Goal: Task Accomplishment & Management: Use online tool/utility

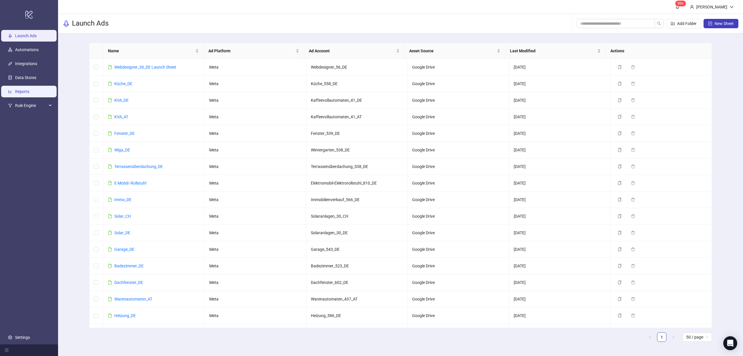
click at [27, 89] on link "Reports" at bounding box center [22, 91] width 14 height 5
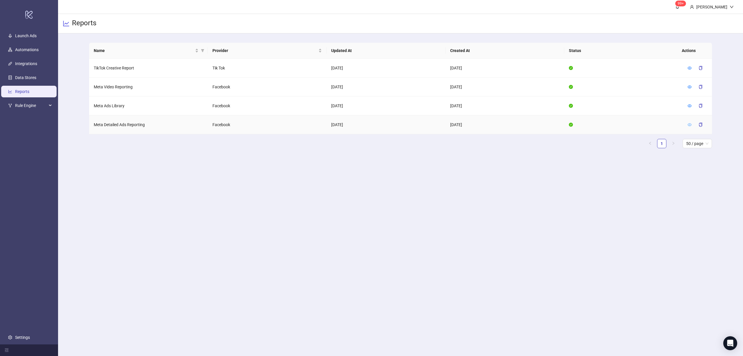
click at [690, 123] on icon "eye" at bounding box center [690, 124] width 4 height 3
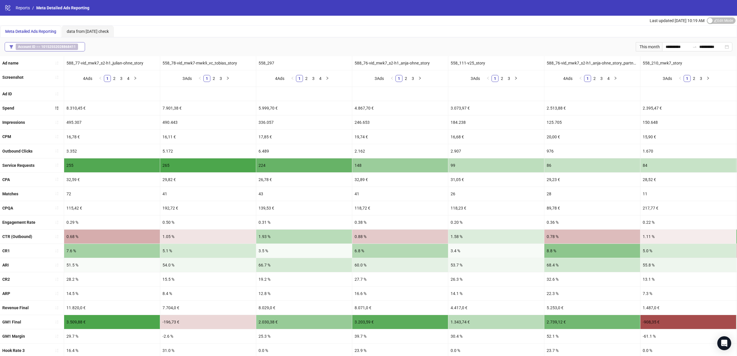
click at [62, 49] on span "Account ID == 10152552028868411" at bounding box center [47, 47] width 62 height 6
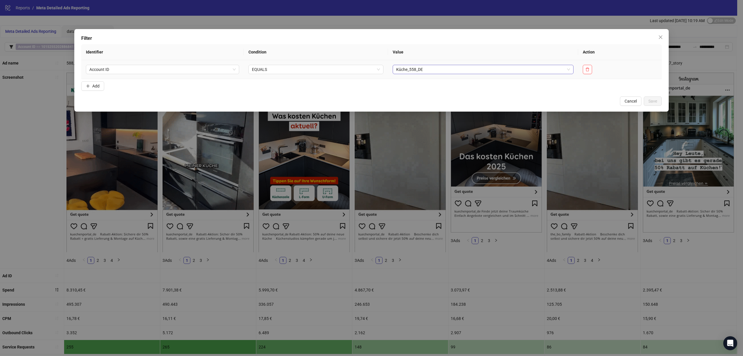
click at [465, 66] on span "Küche_558_DE" at bounding box center [483, 69] width 174 height 9
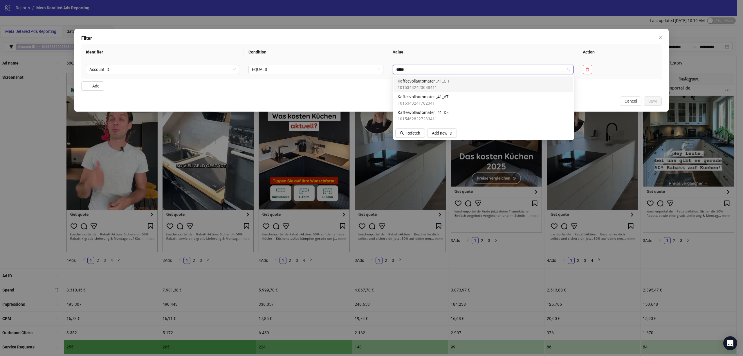
type input "******"
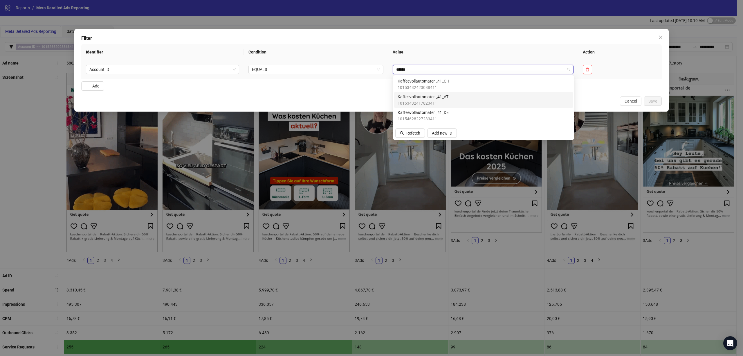
click at [446, 102] on span "10153432417823411" at bounding box center [423, 103] width 51 height 6
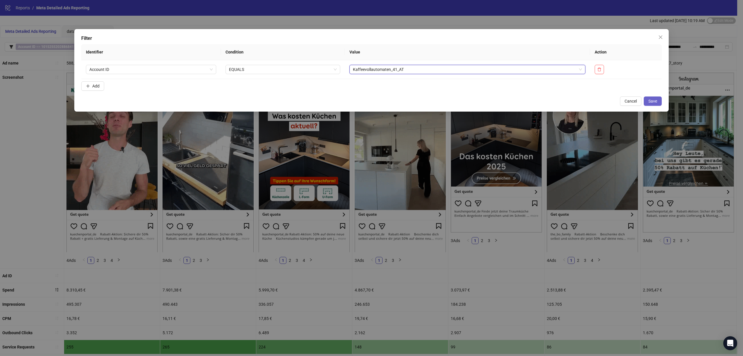
click at [655, 100] on span "Save" at bounding box center [653, 101] width 9 height 5
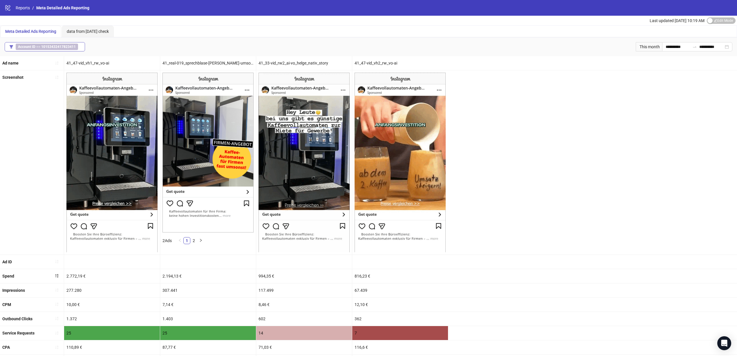
click at [51, 51] on button "Account ID == 10153432417823411" at bounding box center [45, 46] width 80 height 9
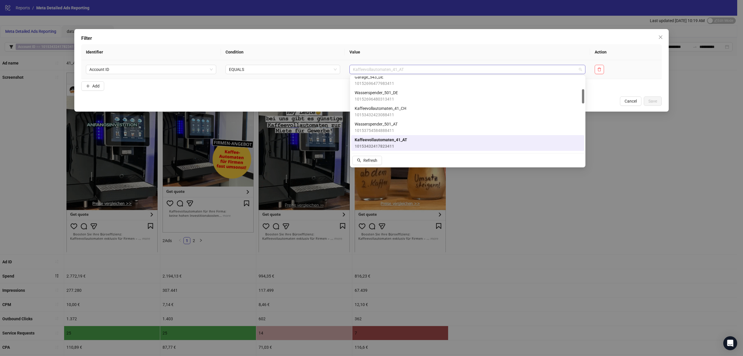
click at [423, 66] on span "Kaffeevollautomaten_41_AT" at bounding box center [467, 69] width 229 height 9
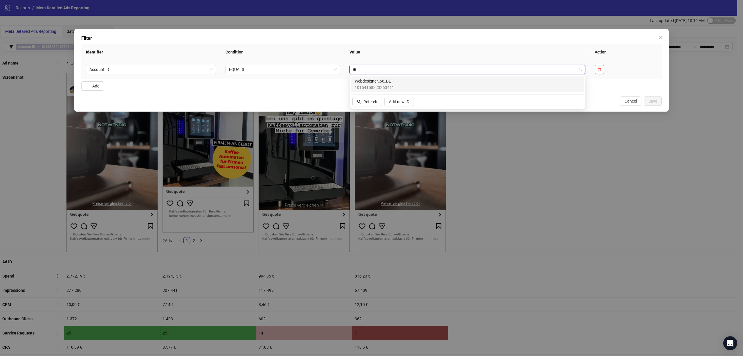
type input "***"
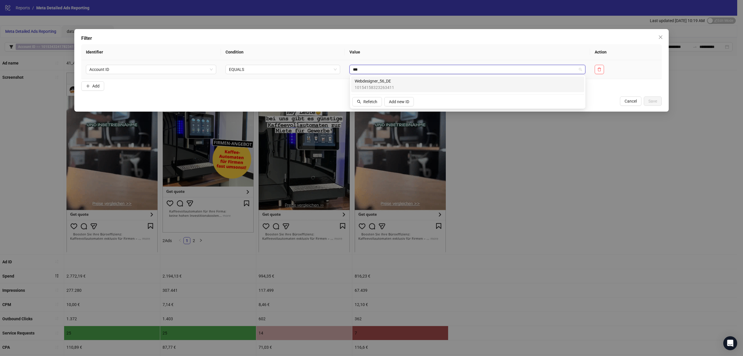
click at [400, 83] on div "Webdesigner_56_DE 10154158323263411" at bounding box center [468, 84] width 226 height 13
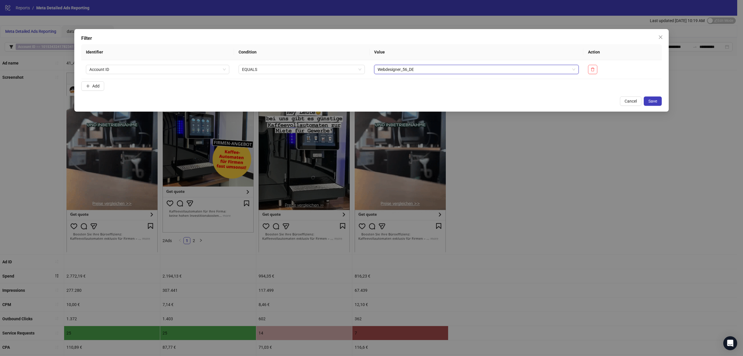
click at [645, 95] on div "Filter Identifier Condition Value Action Account ID EQUALS Webdesigner_56_DE We…" at bounding box center [371, 70] width 595 height 82
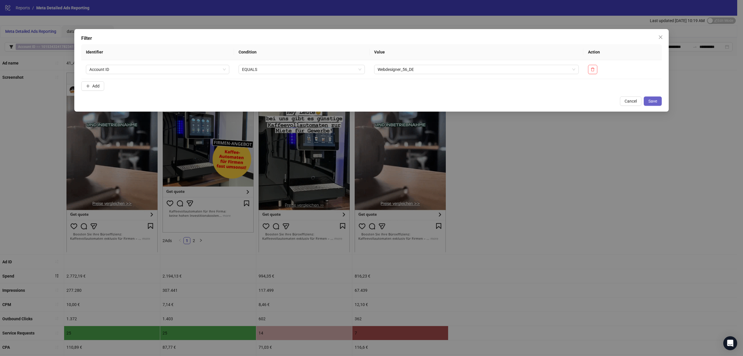
click at [646, 98] on button "Save" at bounding box center [653, 100] width 18 height 9
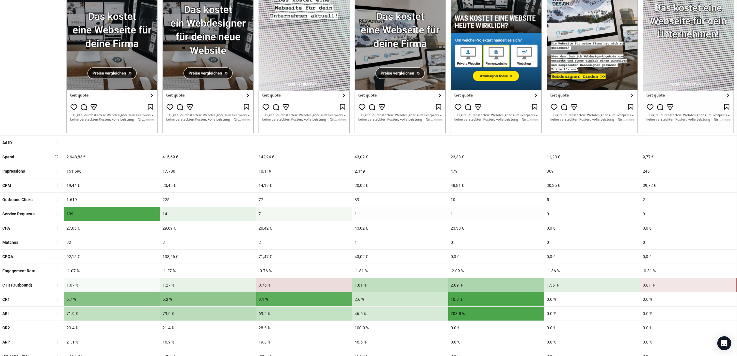
scroll to position [8, 0]
